Goal: Task Accomplishment & Management: Use online tool/utility

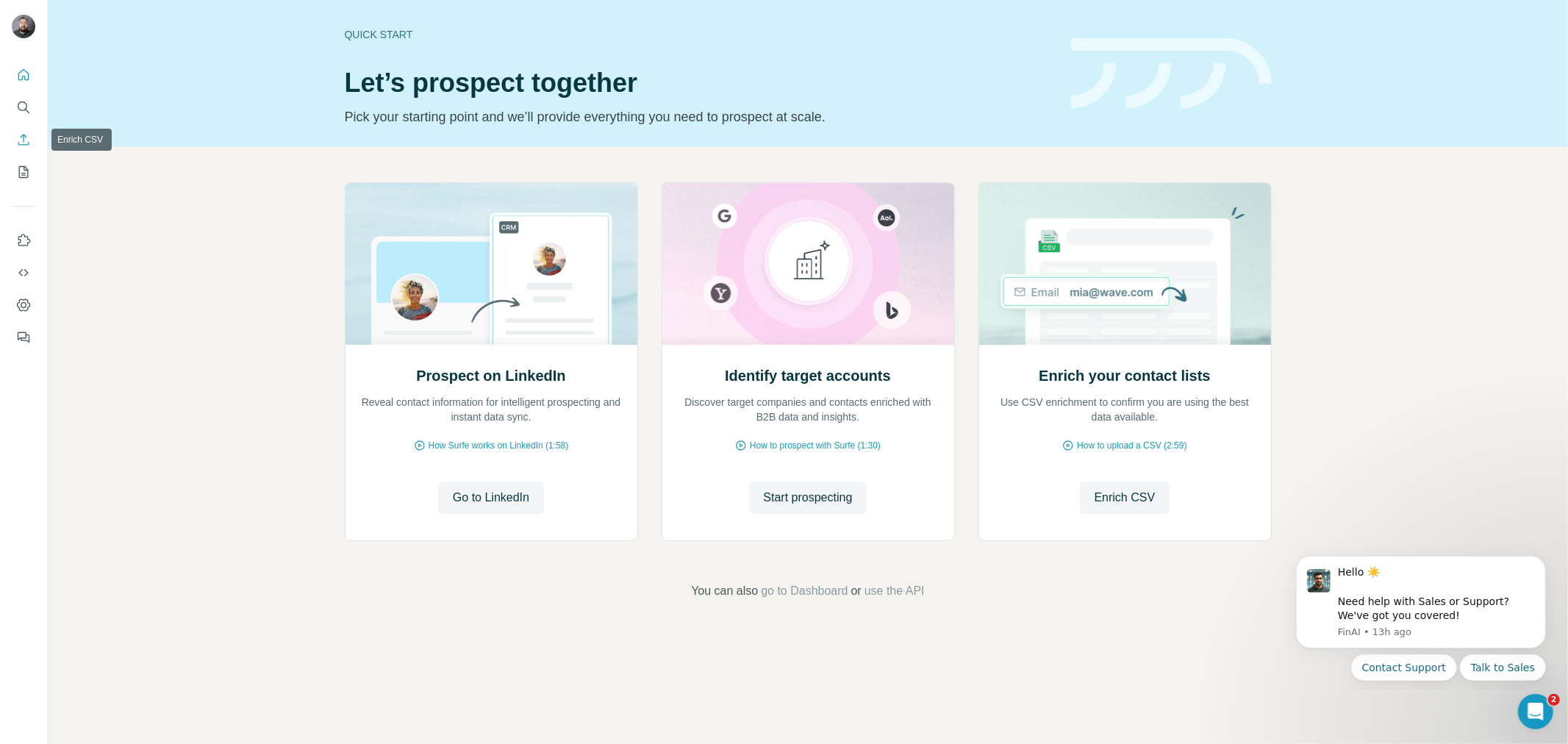
click at [24, 143] on icon "Enrich CSV" at bounding box center [24, 139] width 15 height 15
